Goal: Find specific page/section

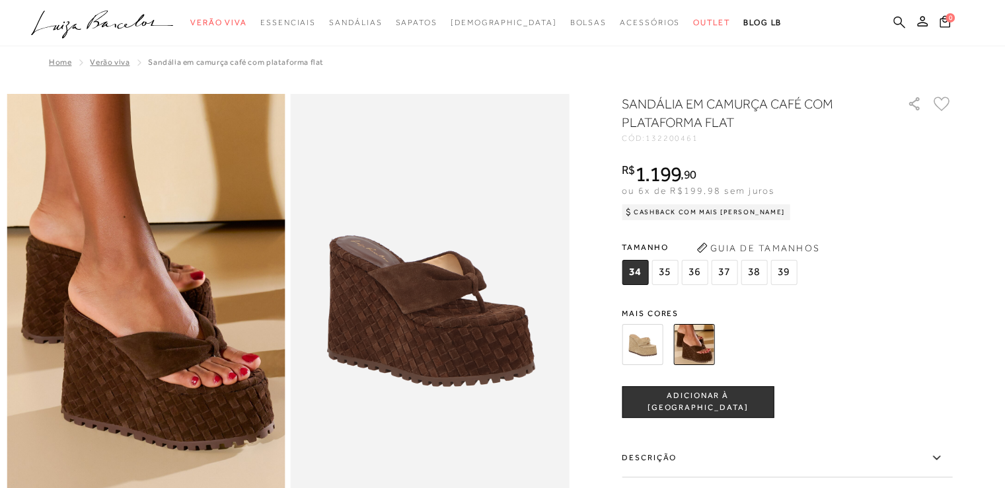
click at [899, 22] on icon at bounding box center [900, 22] width 12 height 13
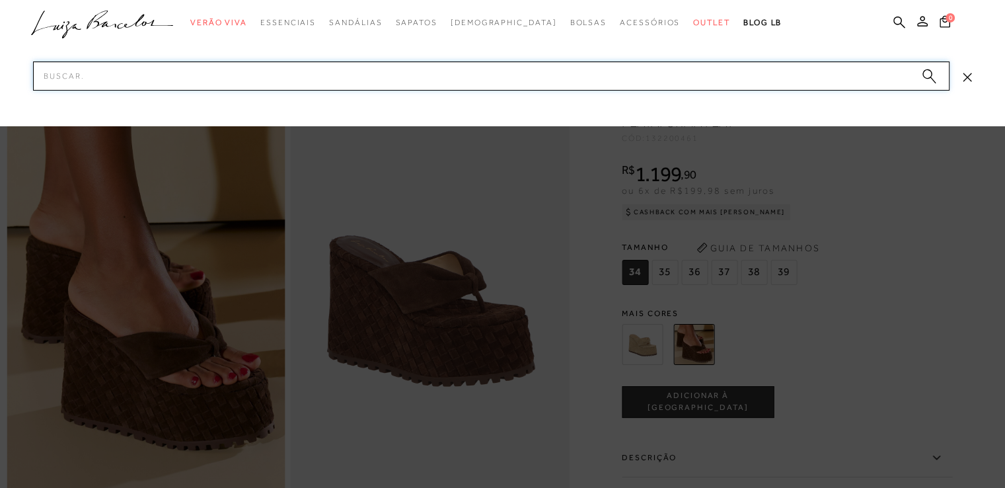
paste input "13180039239"
type input "13180039239"
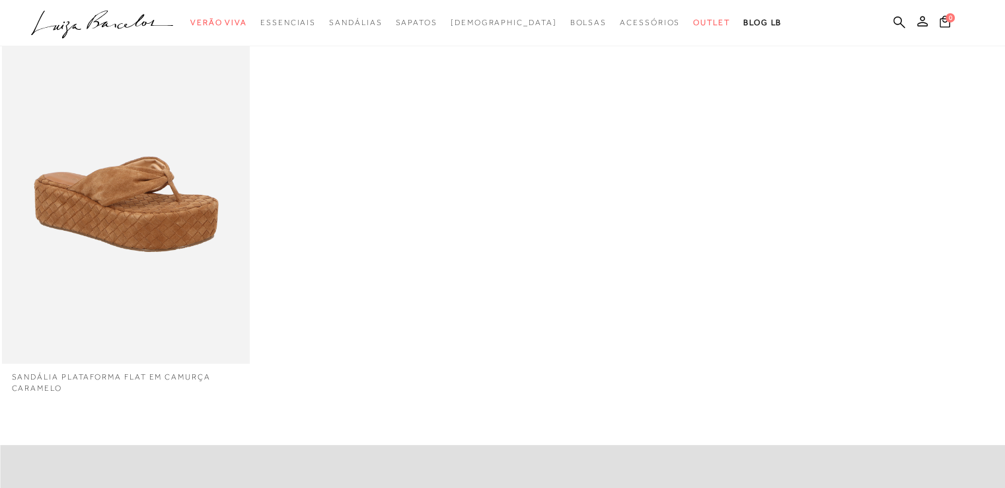
scroll to position [132, 0]
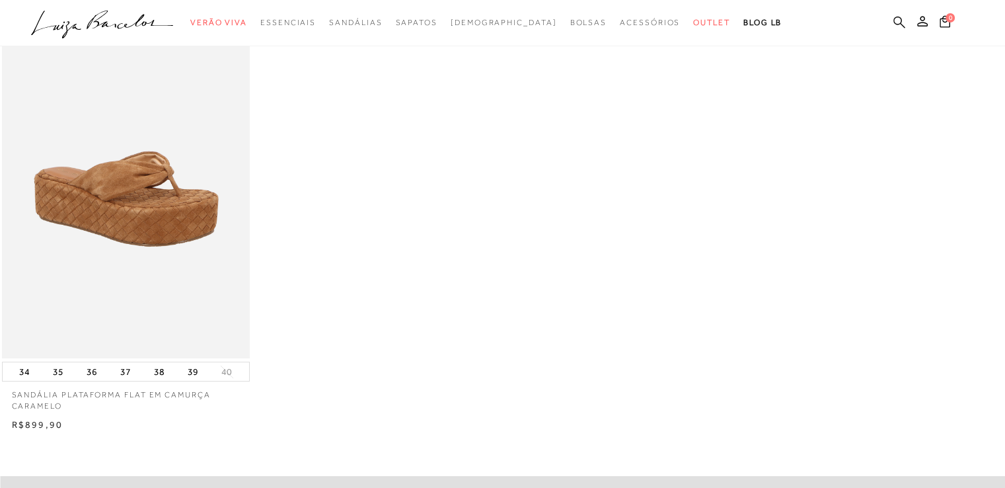
click at [896, 24] on icon at bounding box center [900, 22] width 12 height 12
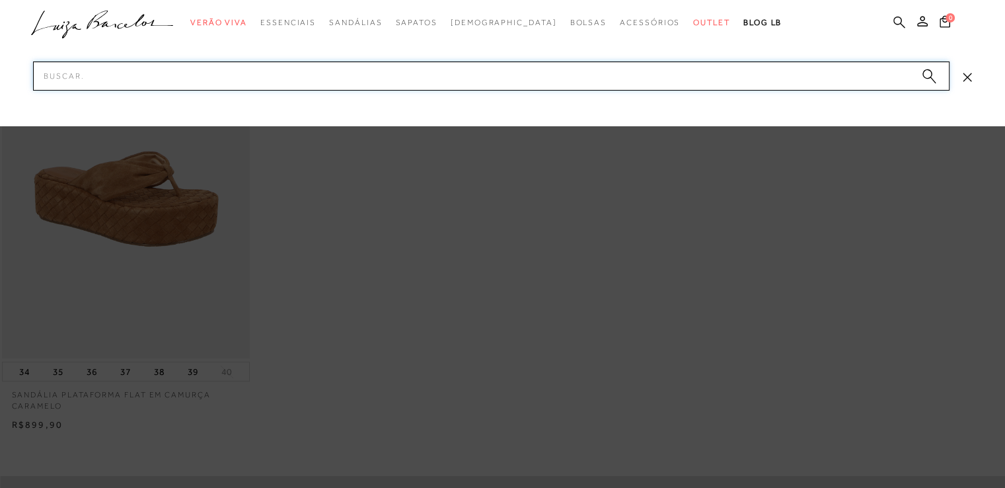
paste input "777711785UN"
type input "777711785UN"
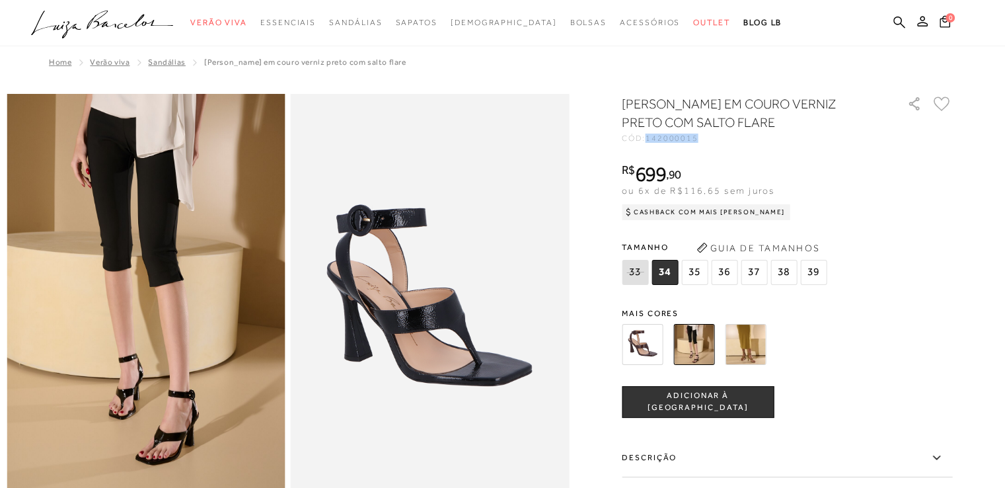
click at [133, 20] on icon ".a{fill-rule:evenodd;}" at bounding box center [102, 25] width 143 height 28
